Goal: Transaction & Acquisition: Subscribe to service/newsletter

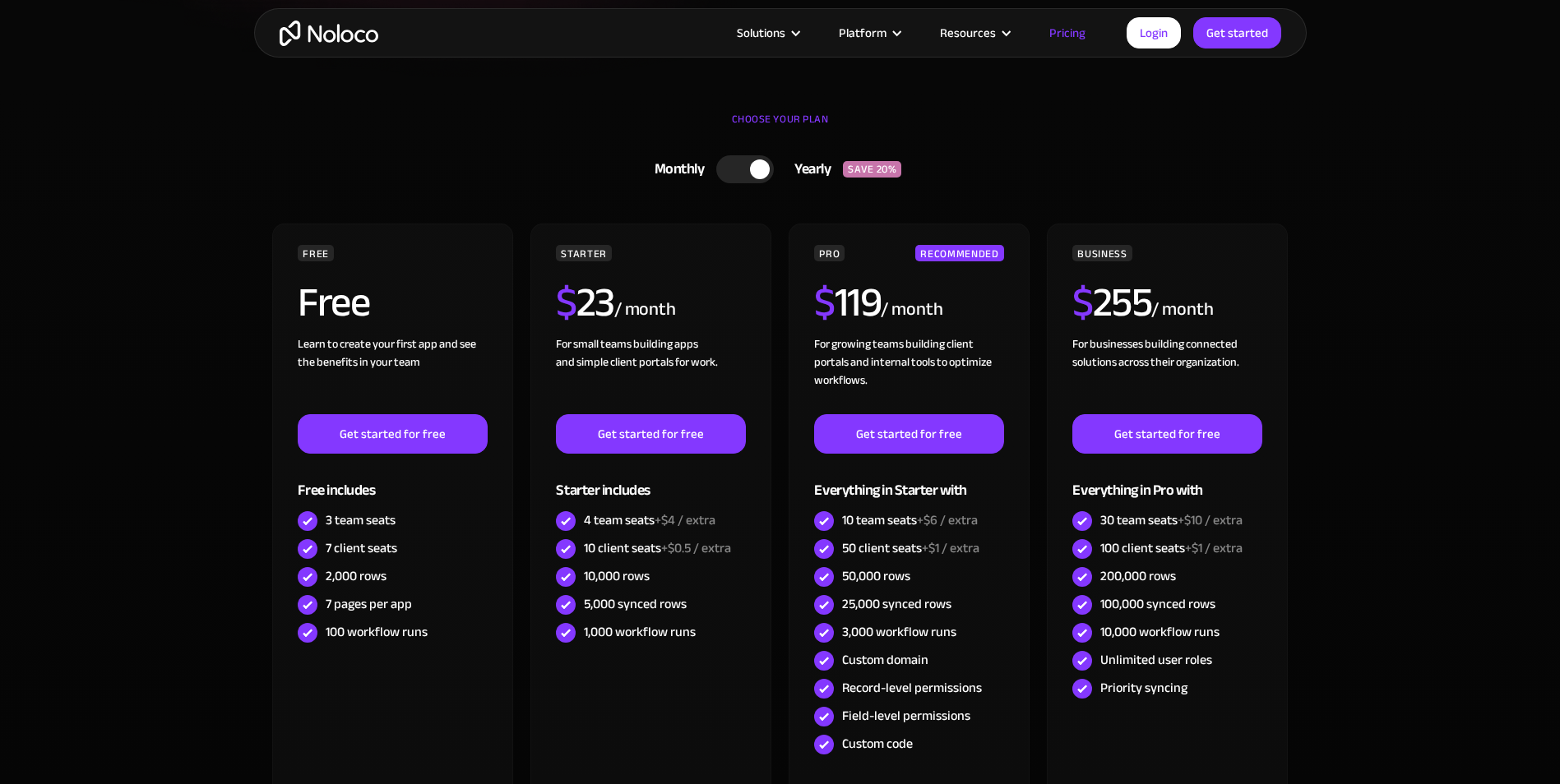
scroll to position [493, 0]
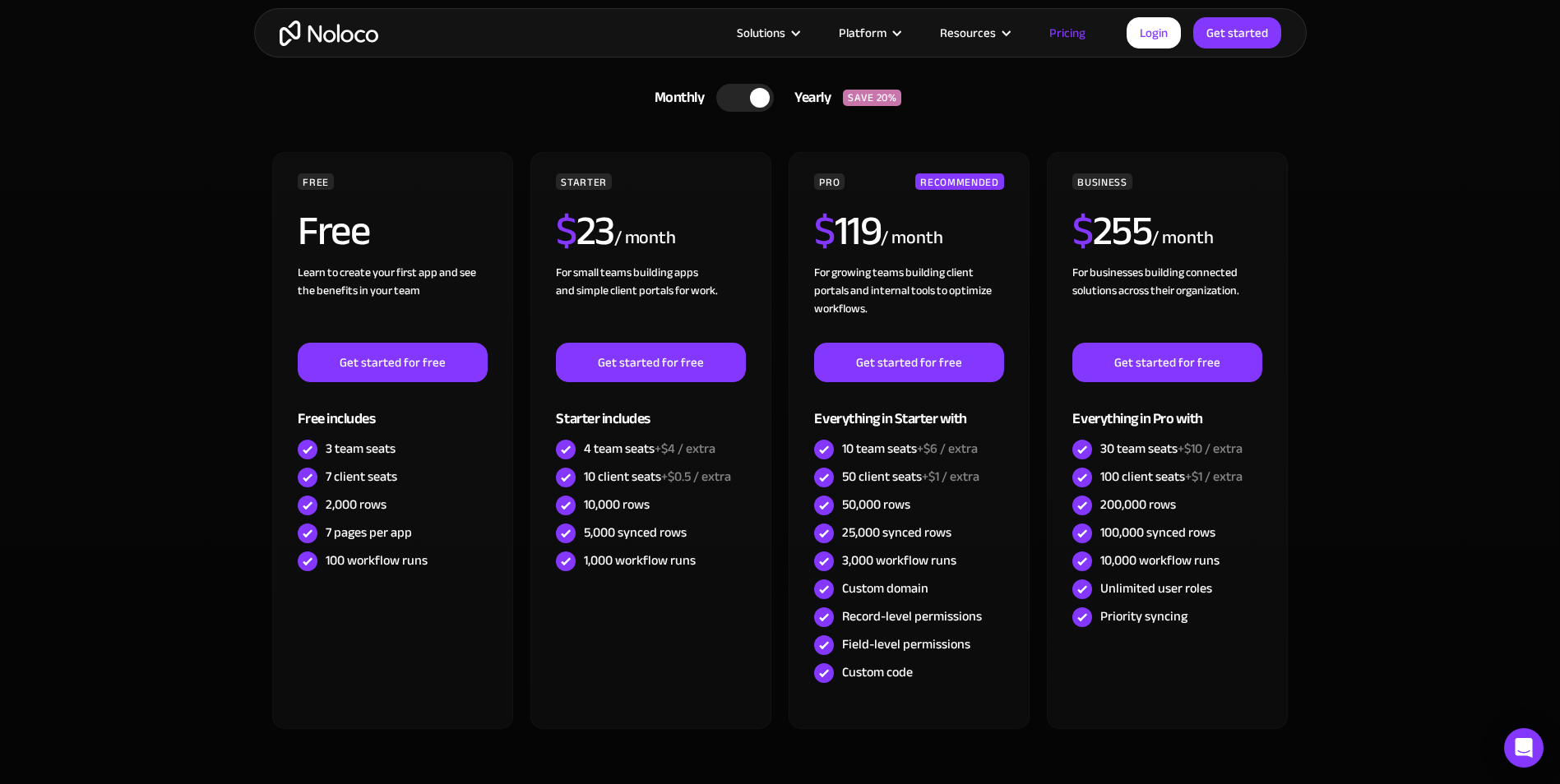
click at [745, 102] on div at bounding box center [745, 98] width 58 height 28
click at [745, 102] on div at bounding box center [737, 98] width 20 height 20
click at [745, 102] on div at bounding box center [745, 98] width 58 height 28
click at [745, 102] on div at bounding box center [737, 98] width 20 height 20
click at [745, 102] on div at bounding box center [745, 98] width 58 height 28
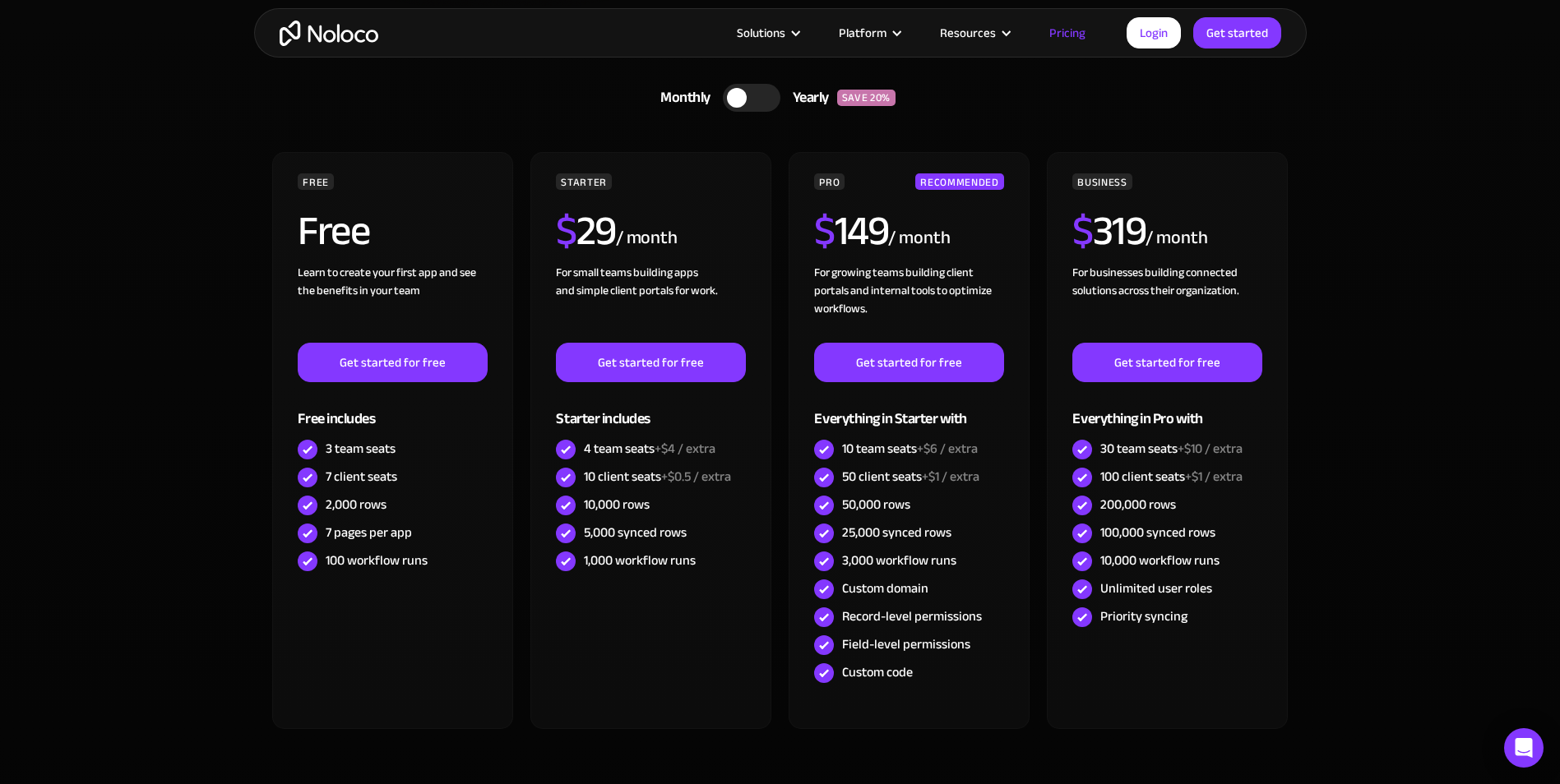
click at [745, 102] on div at bounding box center [737, 98] width 20 height 20
click at [745, 102] on div at bounding box center [745, 98] width 58 height 28
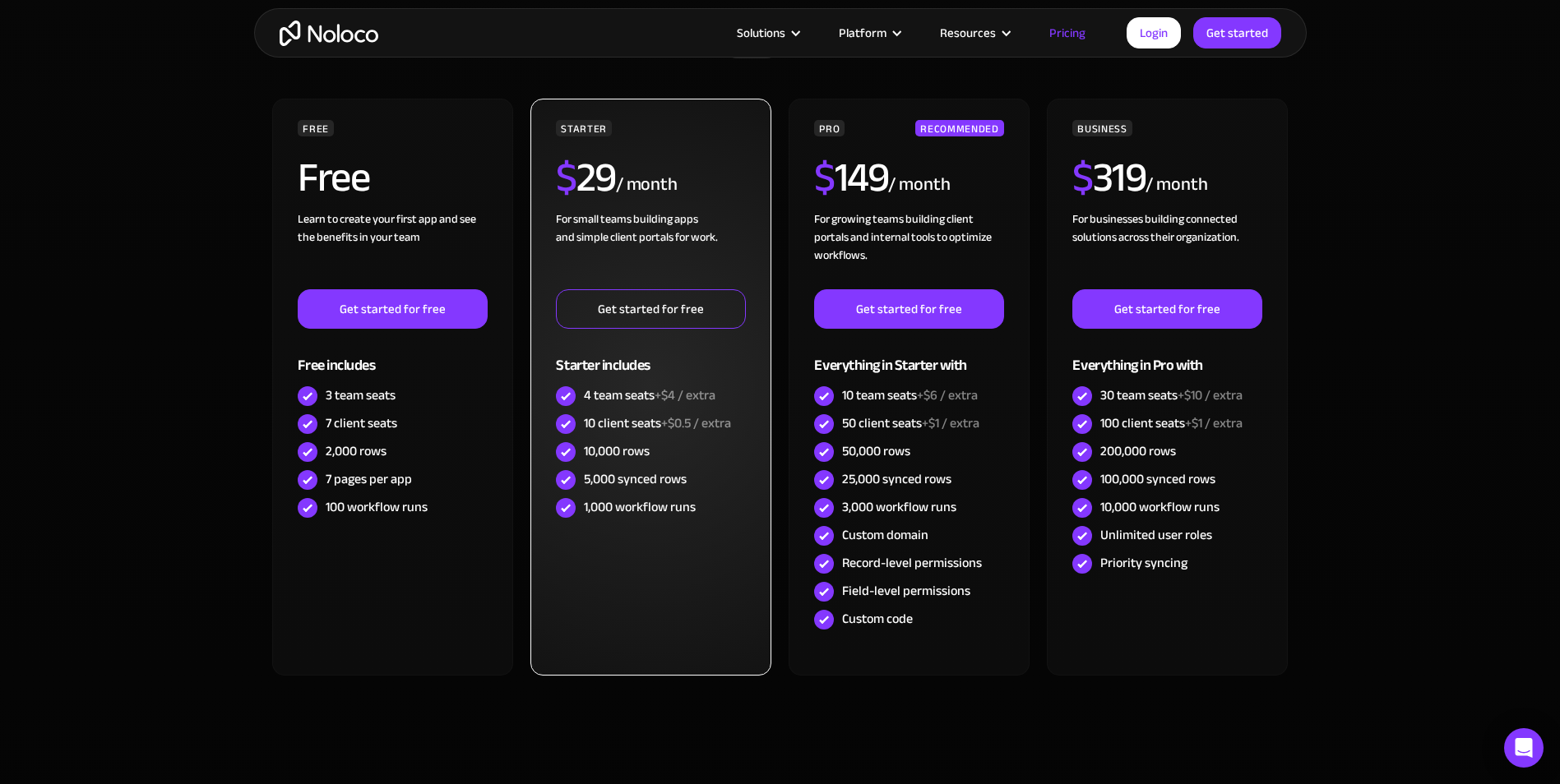
scroll to position [575, 0]
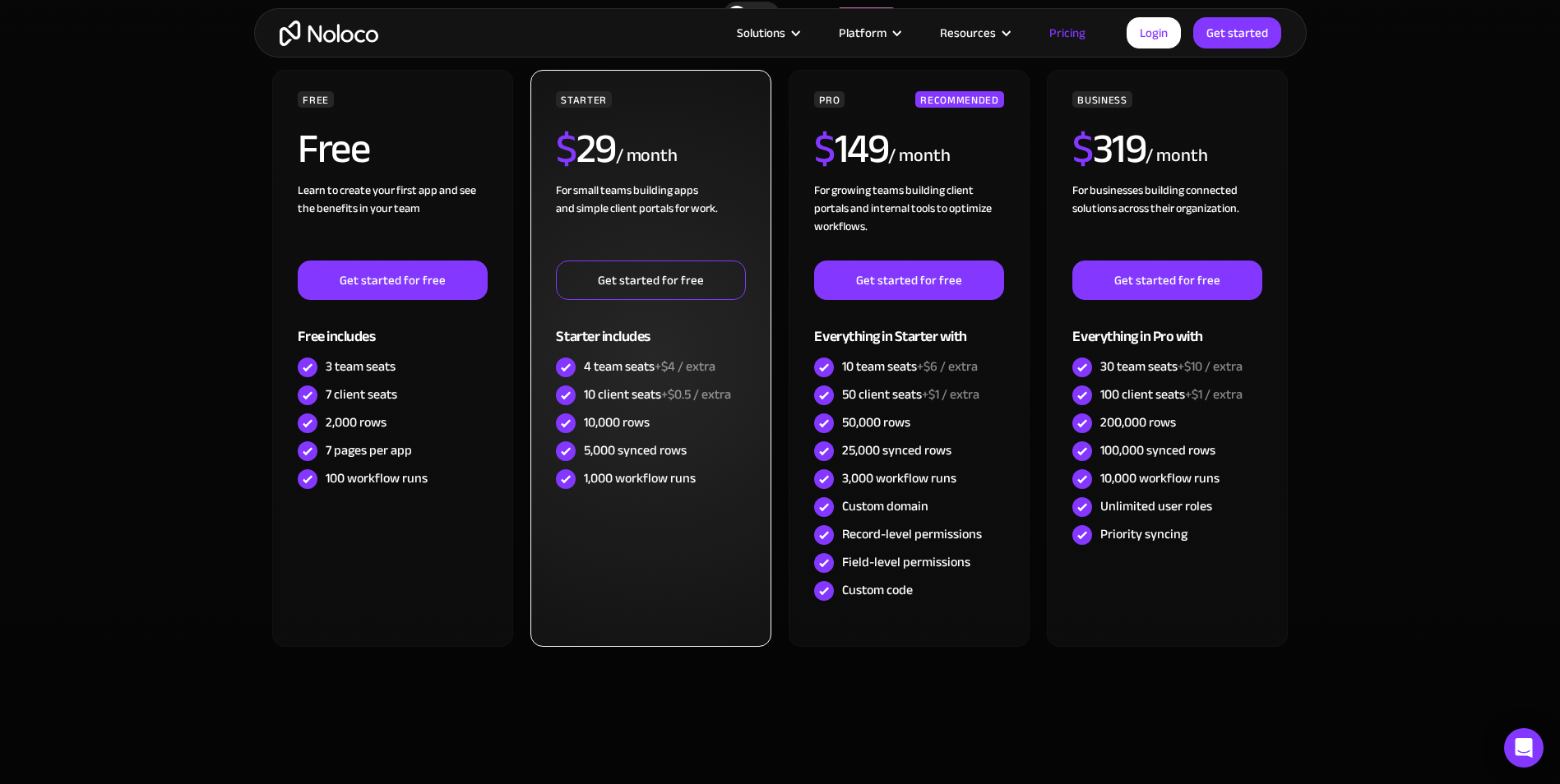
click at [587, 280] on link "Get started for free" at bounding box center [650, 280] width 189 height 39
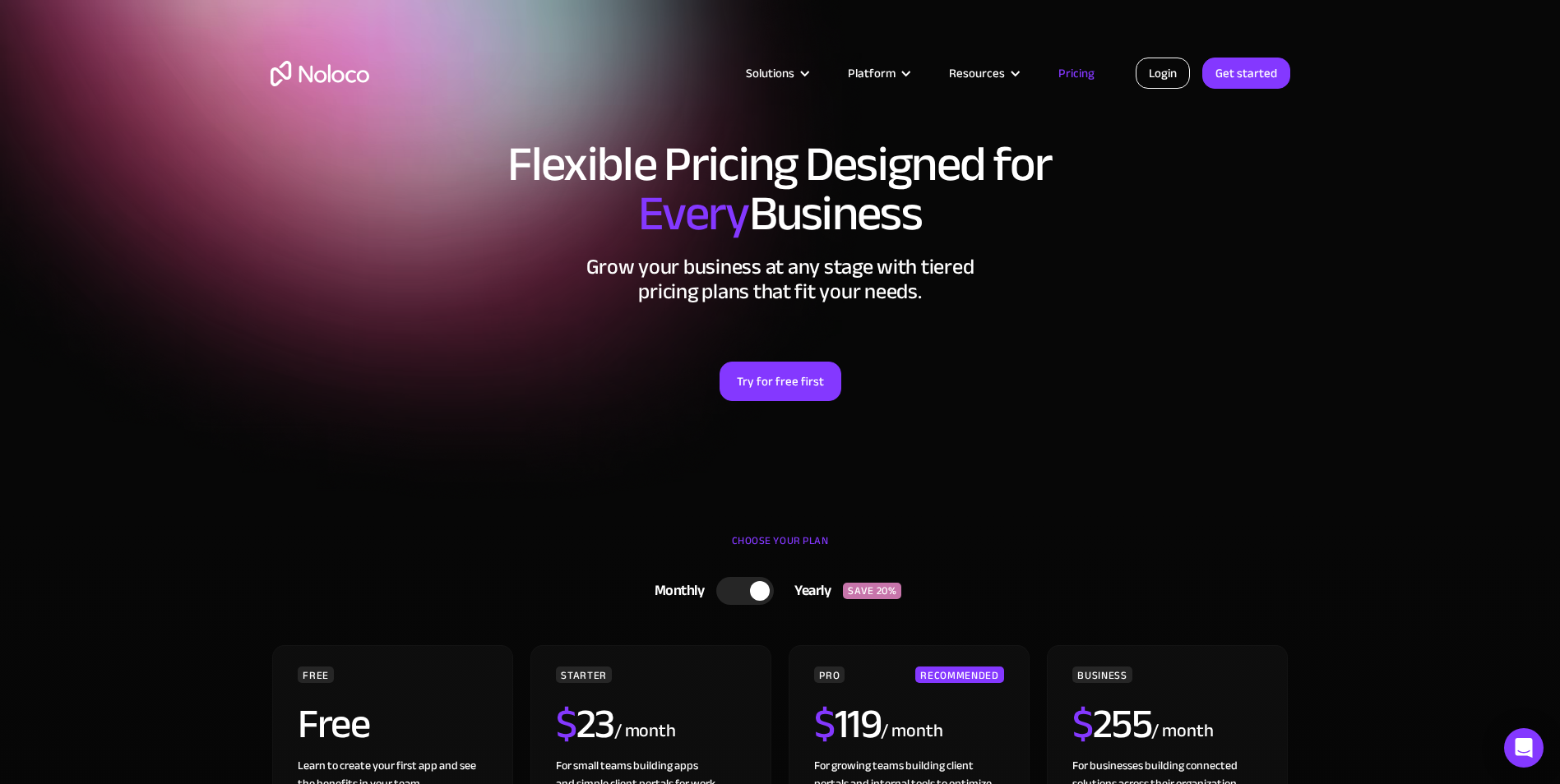
click at [1160, 73] on link "Login" at bounding box center [1162, 73] width 54 height 31
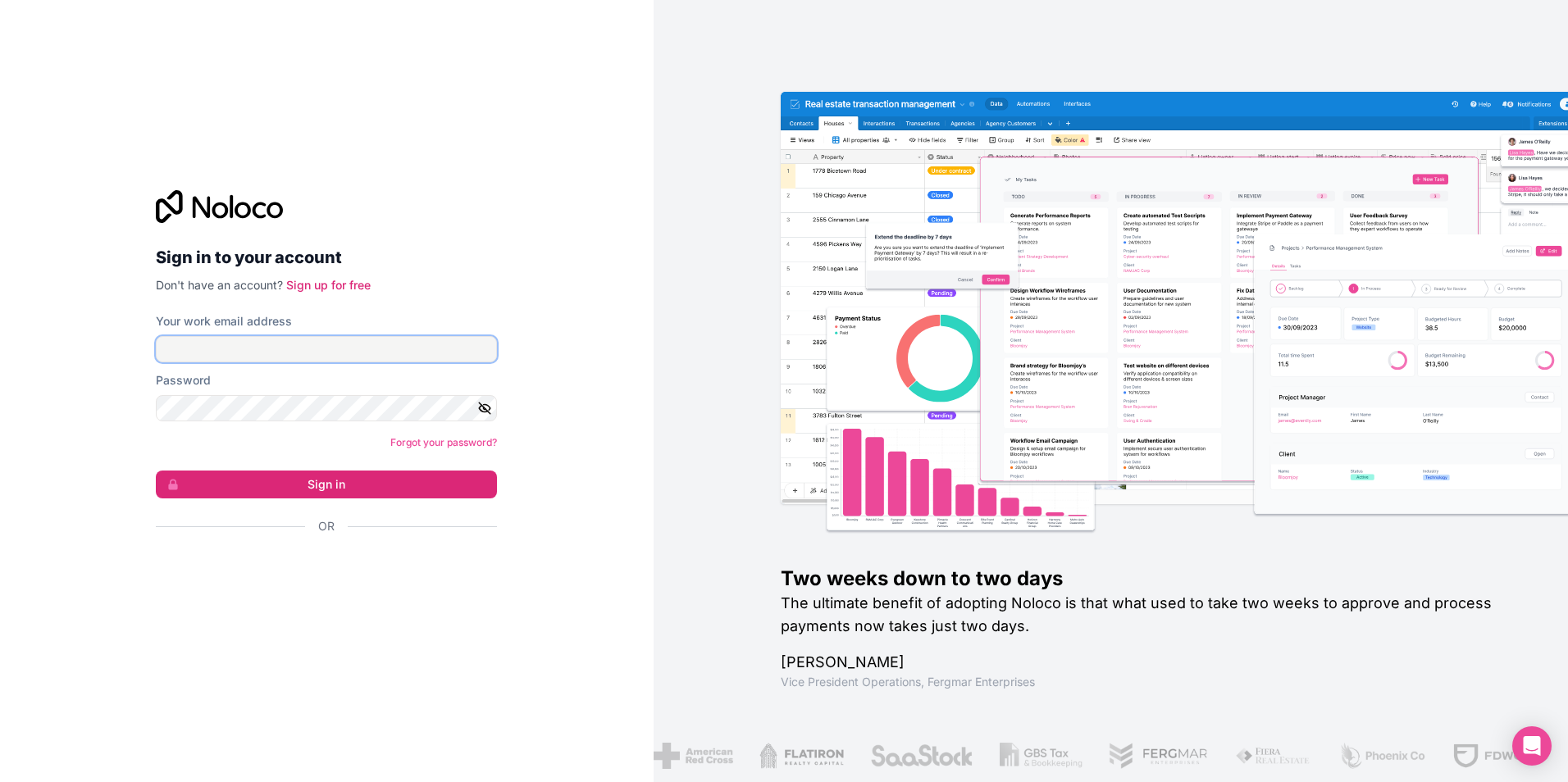
click at [262, 341] on input "Your work email address" at bounding box center [327, 349] width 341 height 26
type input "admin@zultancell.com"
click at [486, 407] on icon "button" at bounding box center [485, 408] width 15 height 15
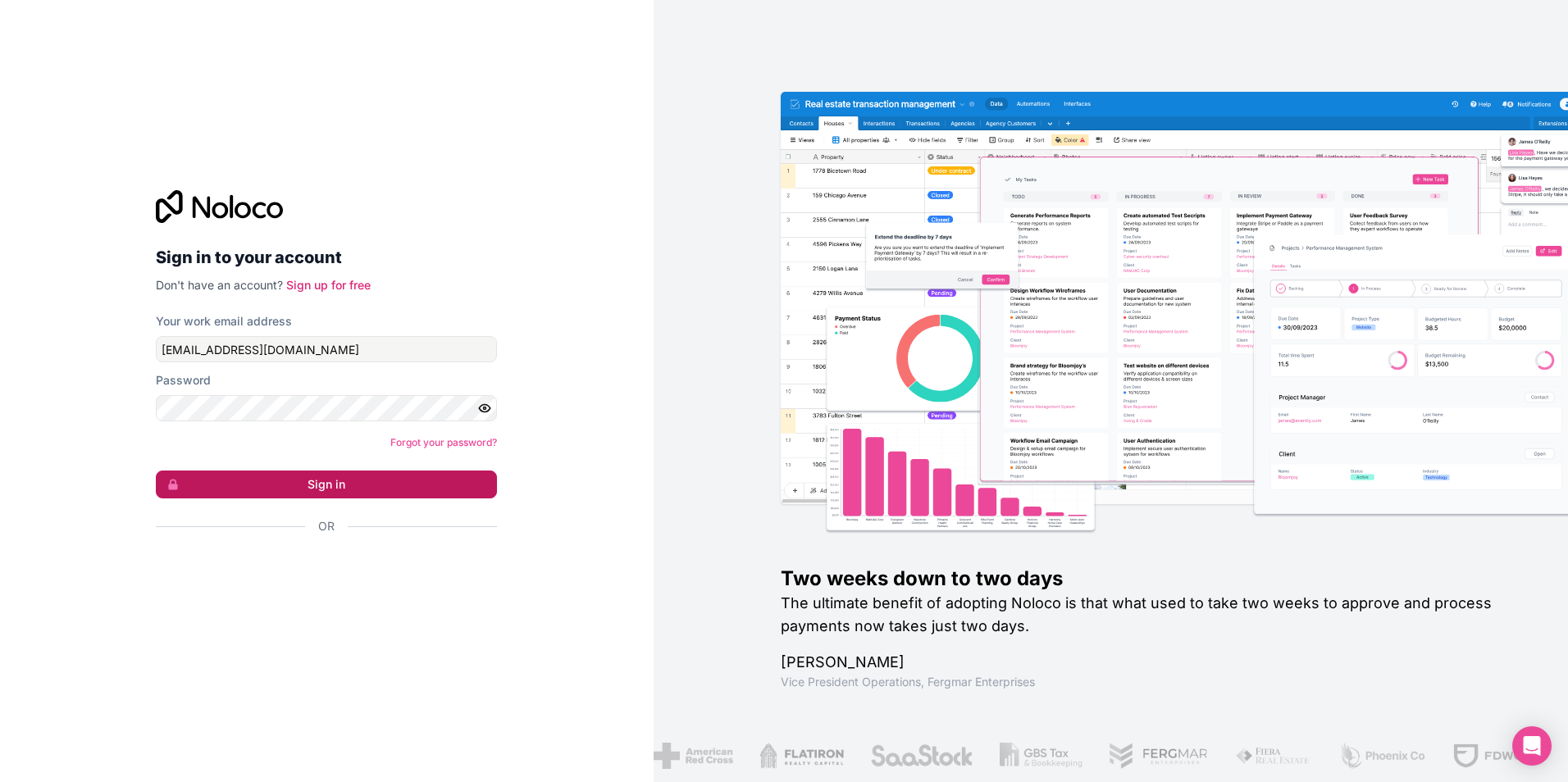
click at [336, 489] on button "Sign in" at bounding box center [327, 485] width 341 height 28
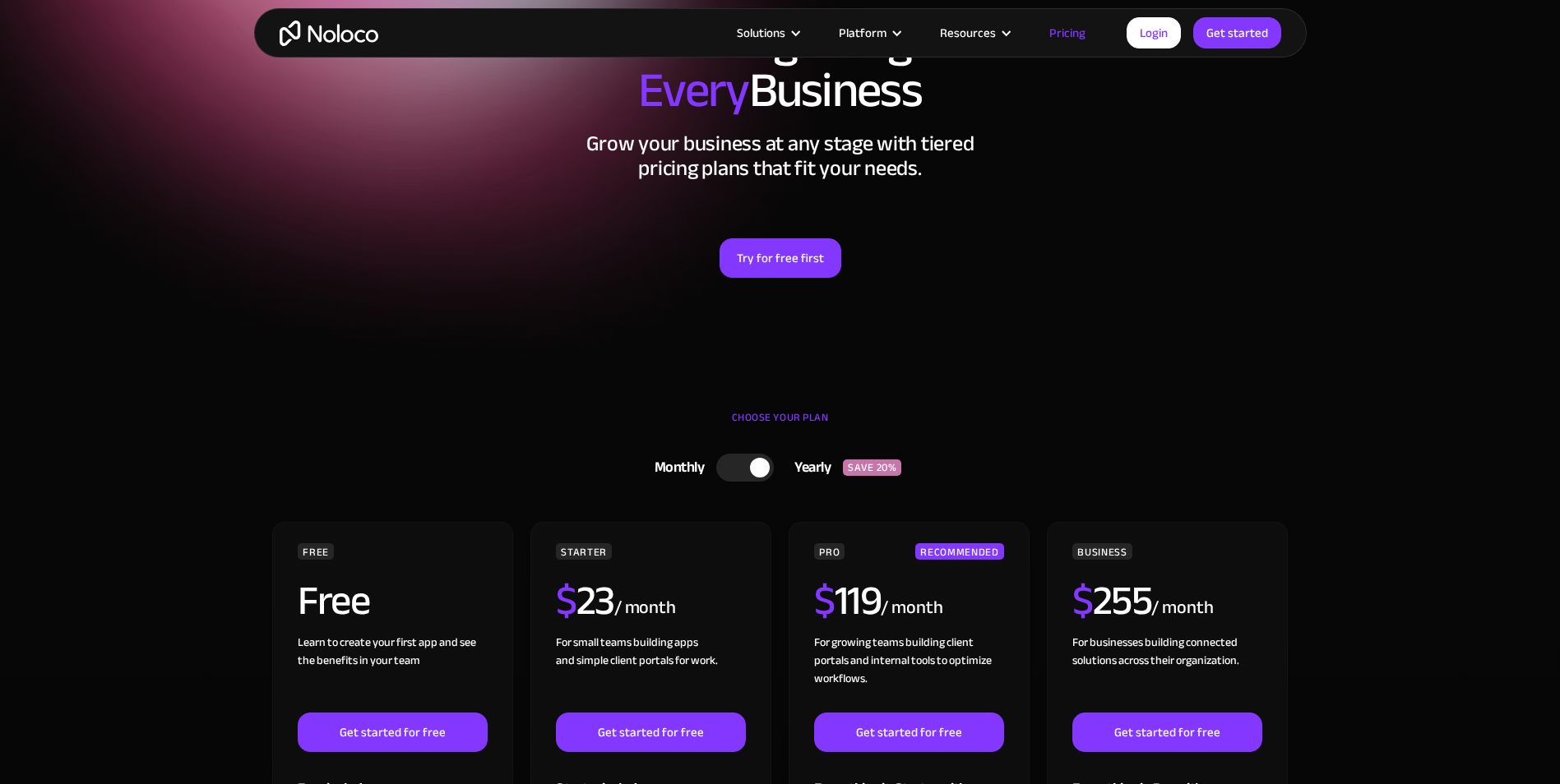
scroll to position [165, 0]
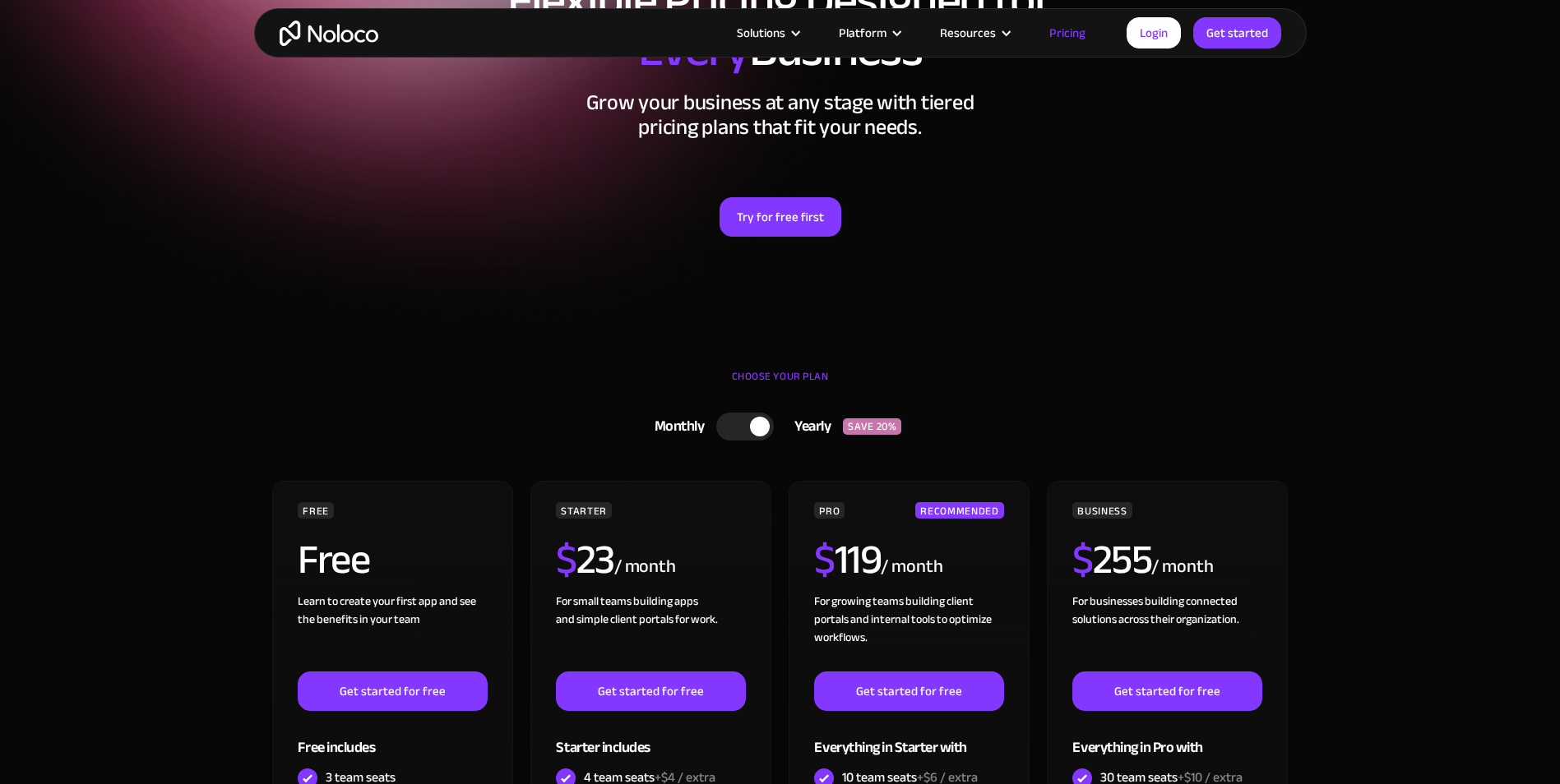
click at [747, 423] on div at bounding box center [745, 426] width 58 height 28
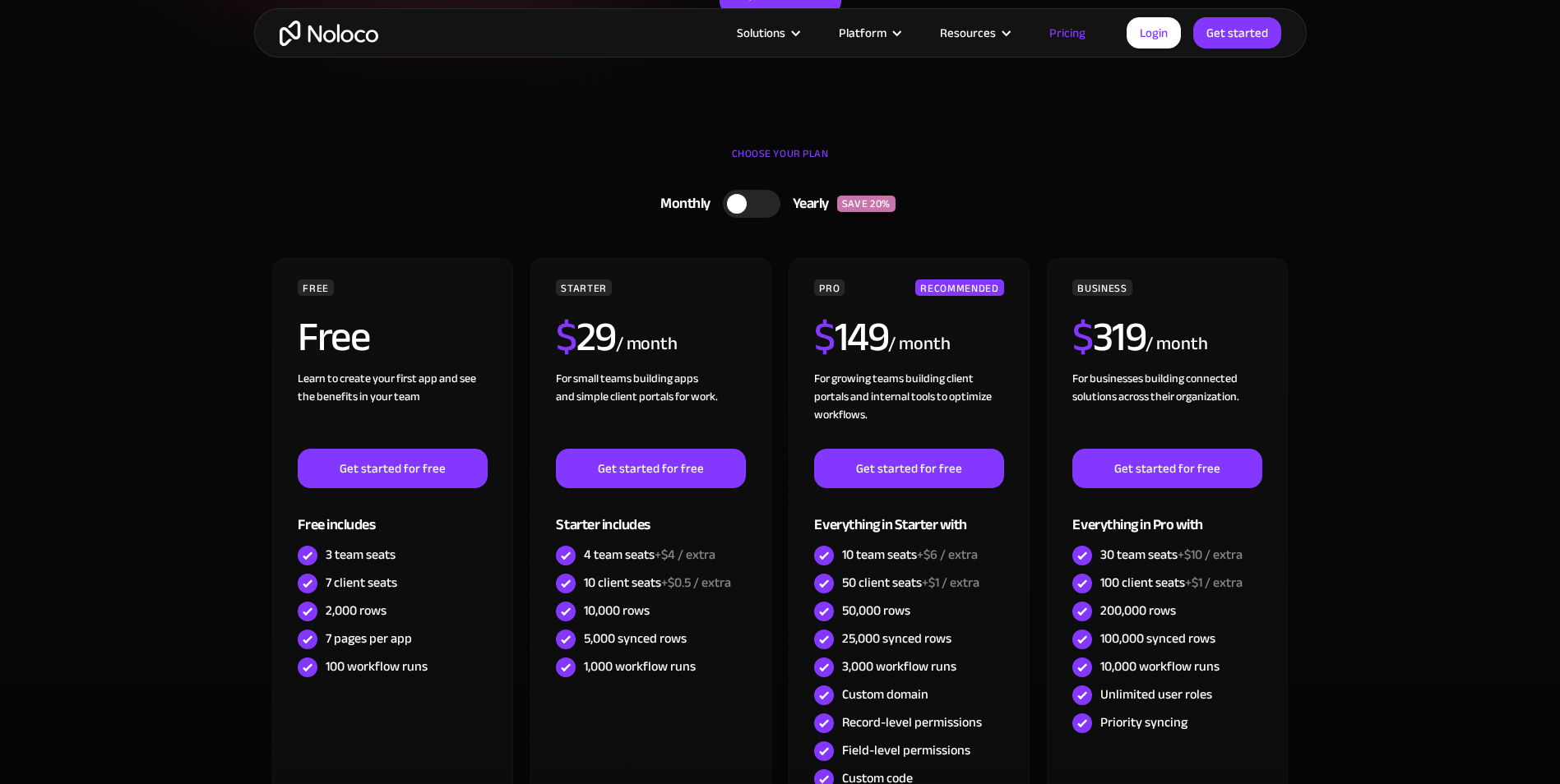
scroll to position [493, 0]
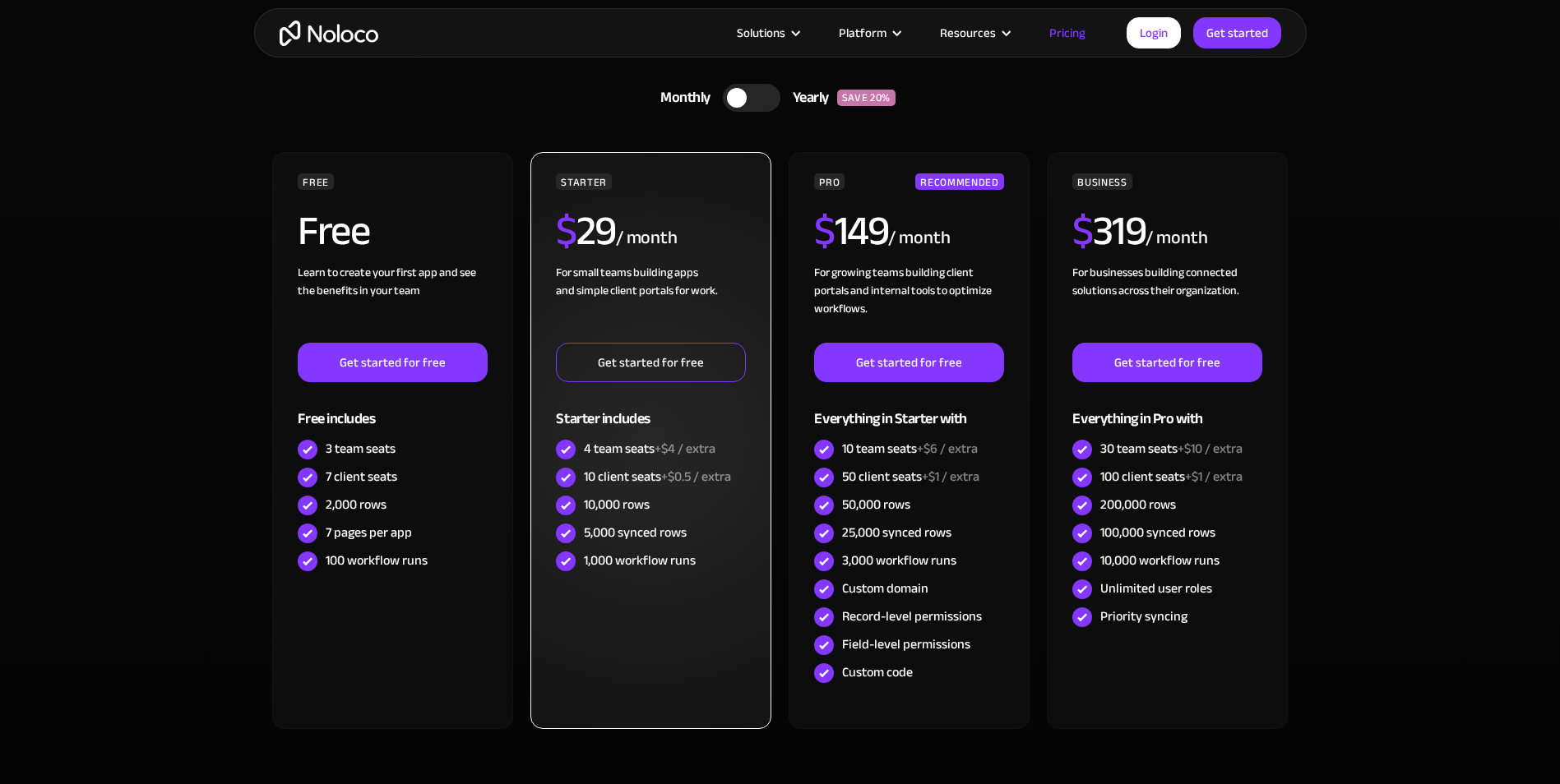
click at [645, 371] on link "Get started for free" at bounding box center [650, 362] width 189 height 39
click at [661, 358] on link "Get started for free" at bounding box center [650, 362] width 189 height 39
